Goal: Transaction & Acquisition: Purchase product/service

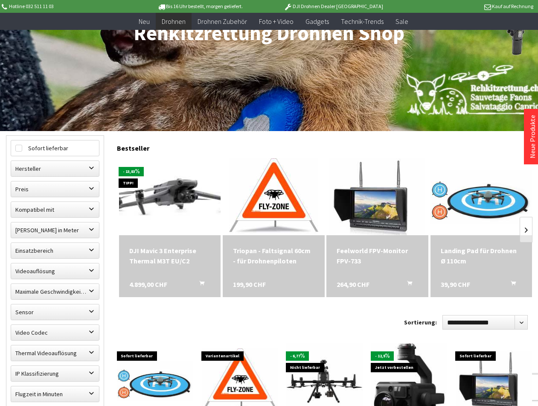
scroll to position [171, 0]
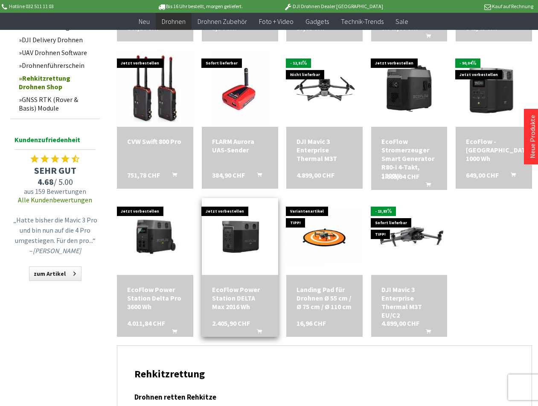
scroll to position [726, 0]
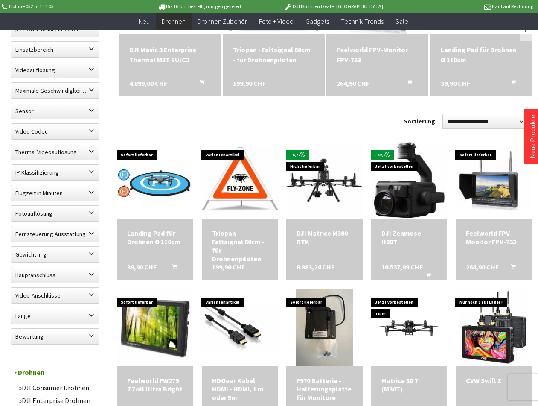
scroll to position [341, 0]
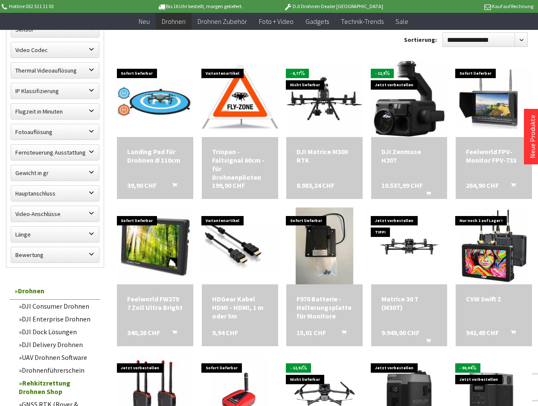
scroll to position [427, 0]
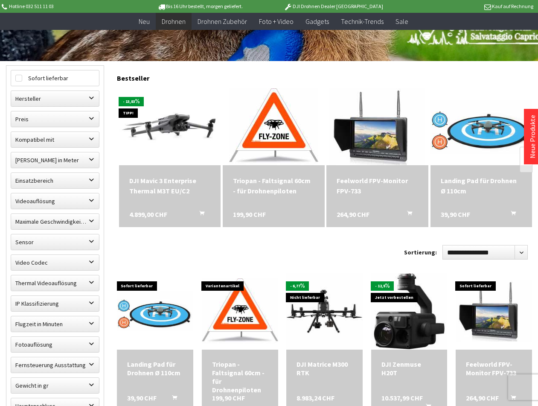
scroll to position [213, 0]
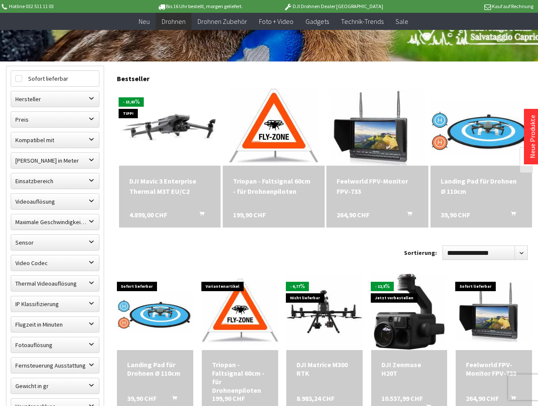
click at [153, 182] on div "DJI Mavic 3 Enterprise Thermal M3T EU/C2" at bounding box center [169, 186] width 81 height 20
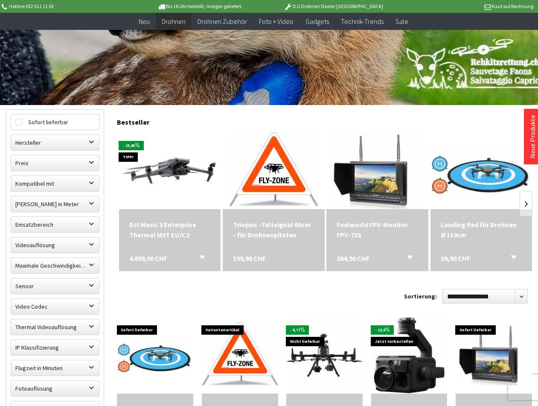
scroll to position [171, 0]
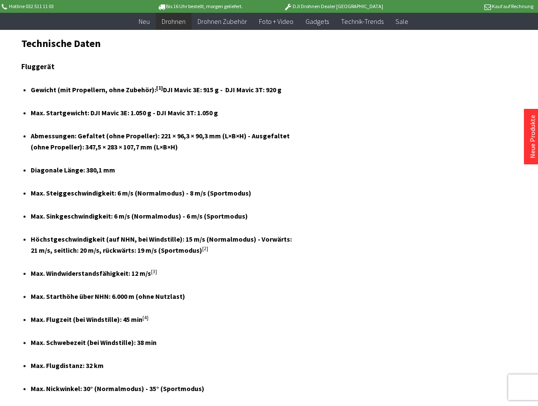
scroll to position [1579, 0]
